Goal: Information Seeking & Learning: Learn about a topic

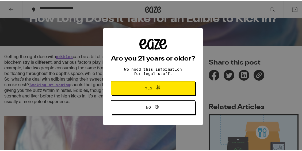
click at [155, 88] on icon at bounding box center [158, 86] width 6 height 6
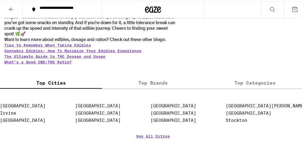
scroll to position [577, 0]
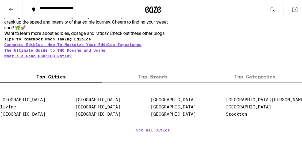
click at [76, 36] on link "Tips to Remember When Taking Edibles" at bounding box center [47, 38] width 87 height 4
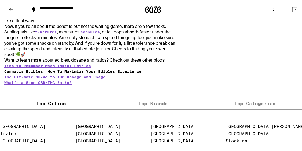
click at [48, 68] on link "Cannabis Edibles: How To Maximize Your Edibles Experience" at bounding box center [72, 70] width 137 height 4
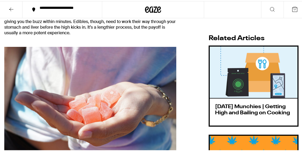
scroll to position [149, 0]
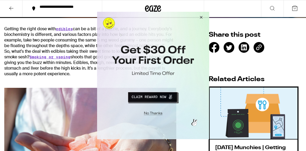
click at [202, 16] on button "Close Modal" at bounding box center [200, 18] width 14 height 13
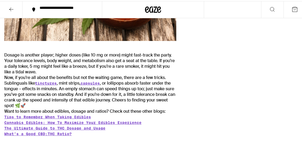
scroll to position [550, 0]
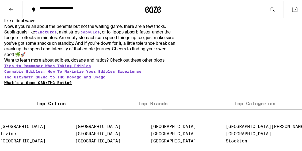
click at [49, 80] on link "What’s a Good CBD:THC Ratio?" at bounding box center [37, 81] width 67 height 4
